Goal: Transaction & Acquisition: Purchase product/service

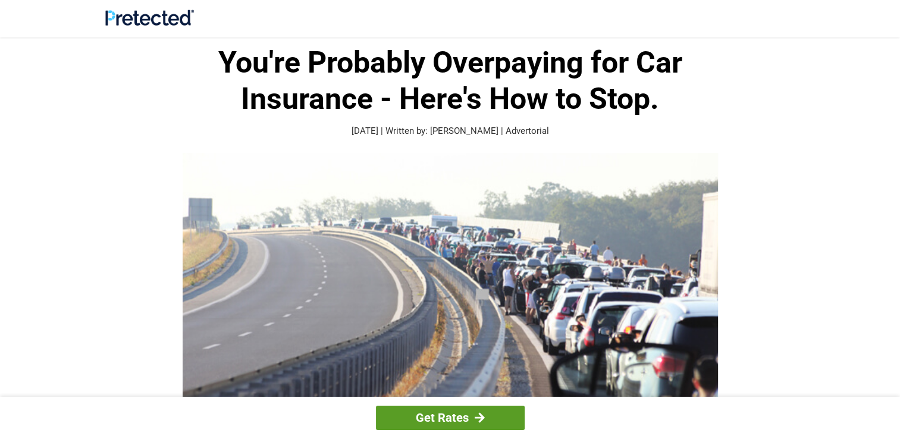
click at [445, 417] on link "Get Rates" at bounding box center [450, 418] width 149 height 24
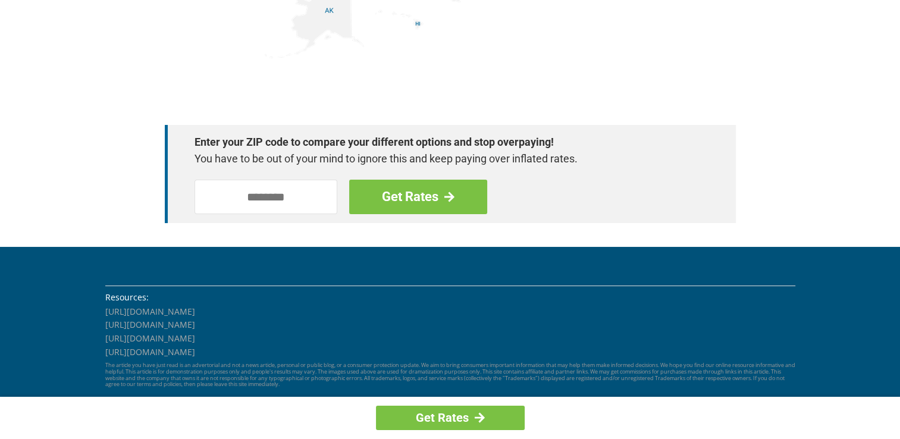
scroll to position [1735, 0]
